Goal: Transaction & Acquisition: Subscribe to service/newsletter

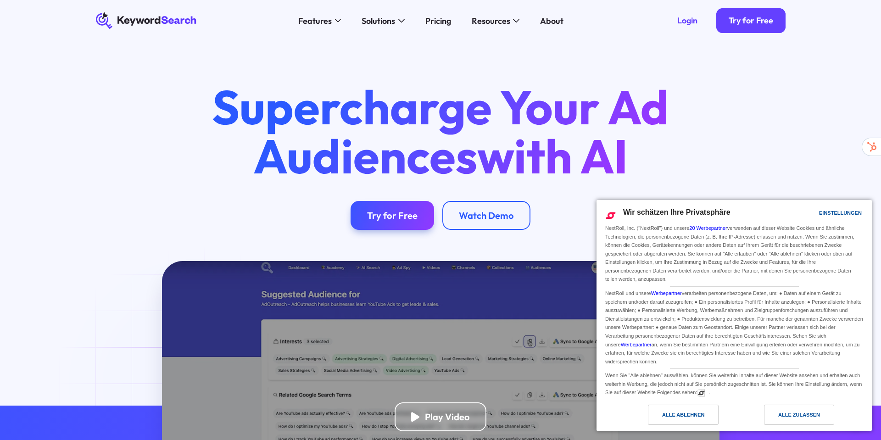
drag, startPoint x: 777, startPoint y: 413, endPoint x: 772, endPoint y: 412, distance: 4.9
click at [776, 413] on div "Alle zulassen" at bounding box center [799, 415] width 70 height 20
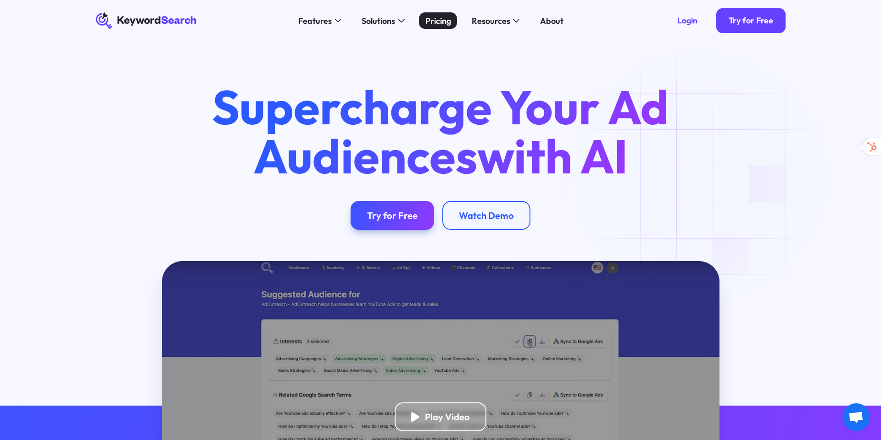
click at [440, 21] on div "Pricing" at bounding box center [438, 21] width 26 height 12
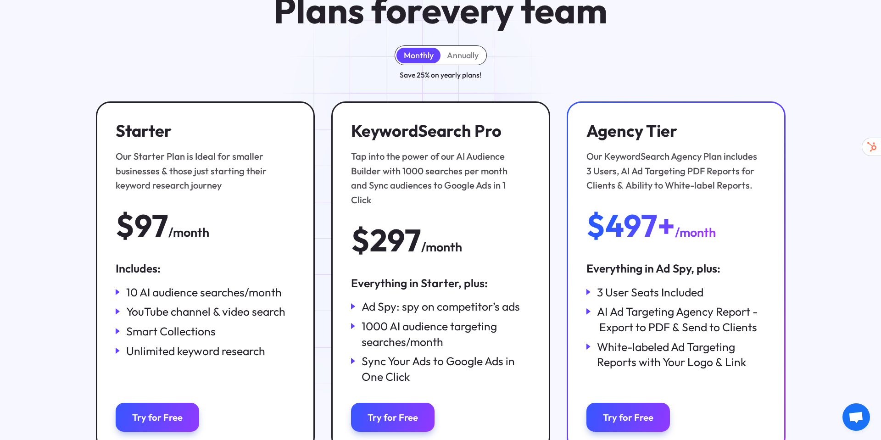
scroll to position [139, 0]
